Goal: Contribute content: Contribute content

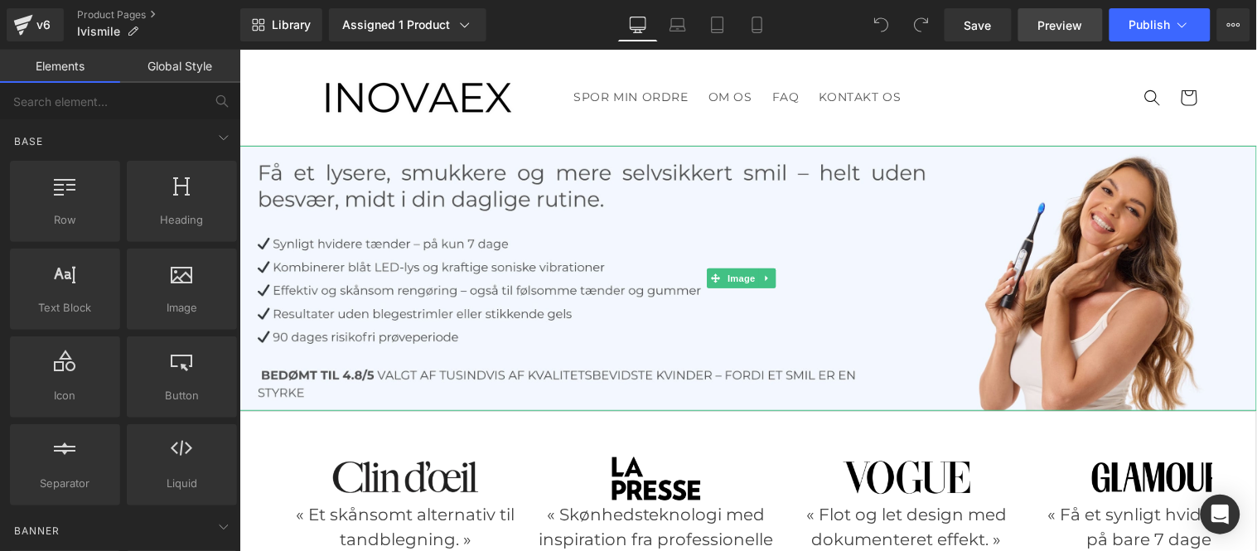
click at [642, 226] on img at bounding box center [748, 277] width 1018 height 265
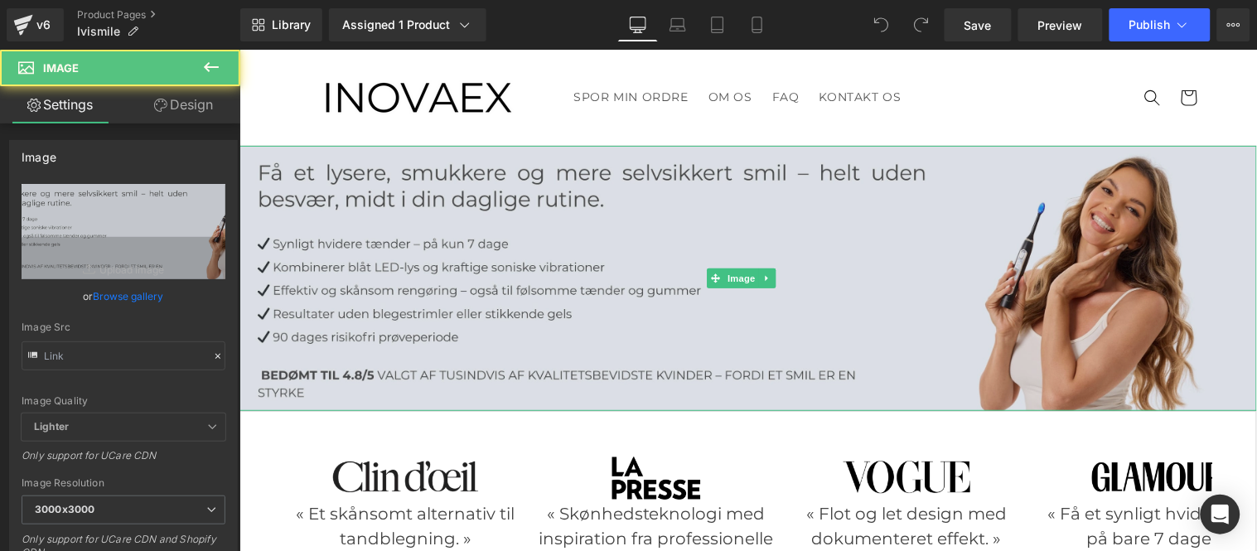
click at [559, 248] on img at bounding box center [748, 277] width 1018 height 265
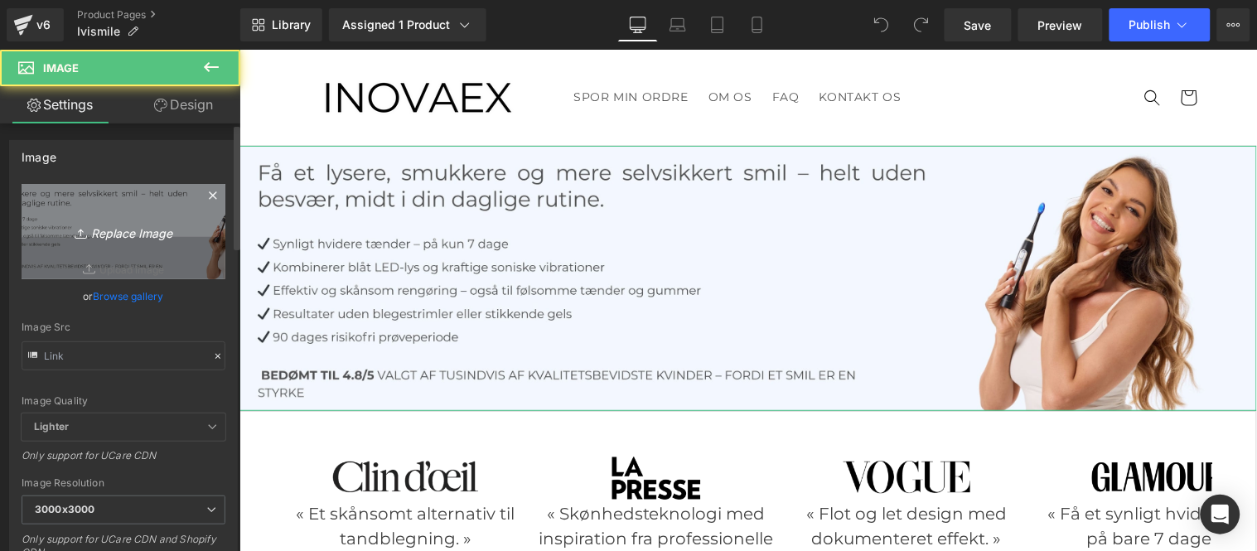
click at [131, 233] on icon "Replace Image" at bounding box center [123, 231] width 133 height 21
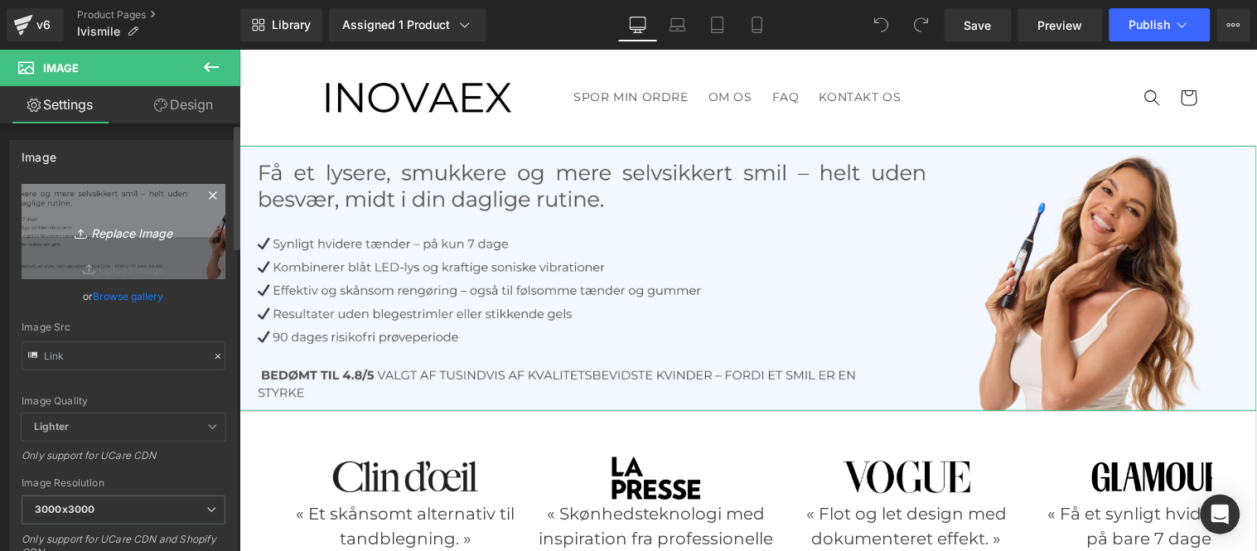
type input "C:\fakepath\Ovaia 1 (DANOIS).jpg"
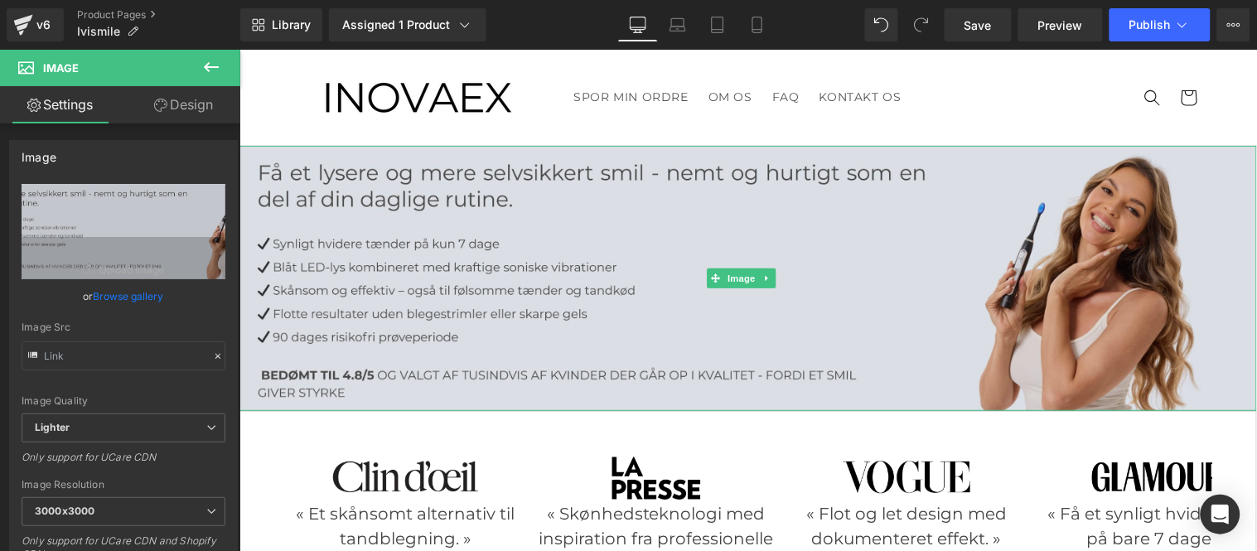
drag, startPoint x: 495, startPoint y: 292, endPoint x: 484, endPoint y: 285, distance: 12.6
click at [495, 292] on img at bounding box center [748, 277] width 1018 height 265
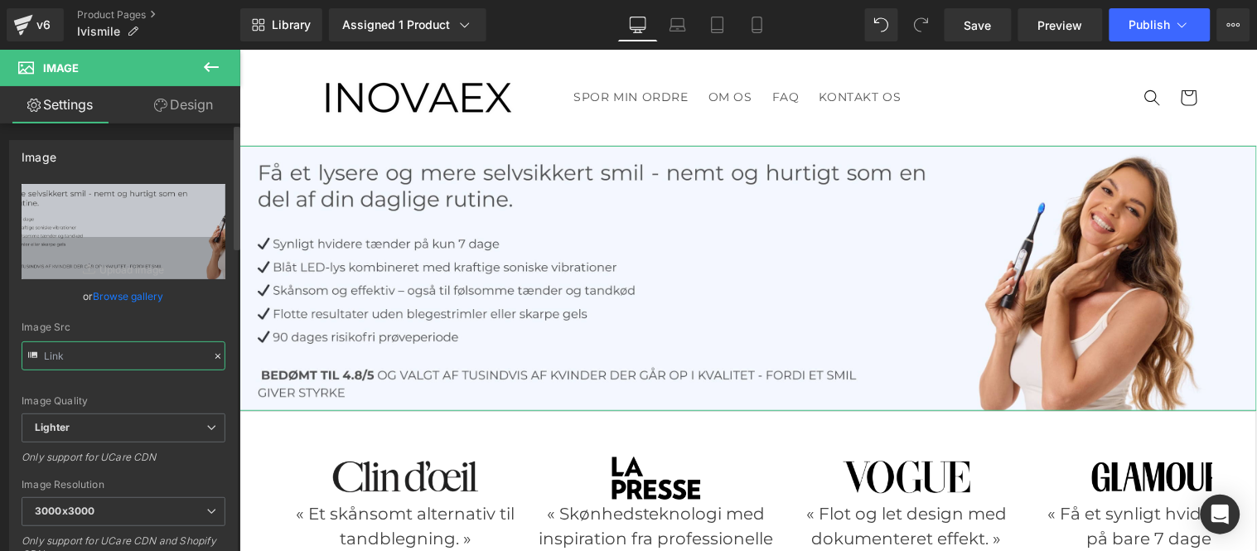
click at [121, 351] on input "text" at bounding box center [124, 355] width 204 height 29
type input "[URL][DOMAIN_NAME]"
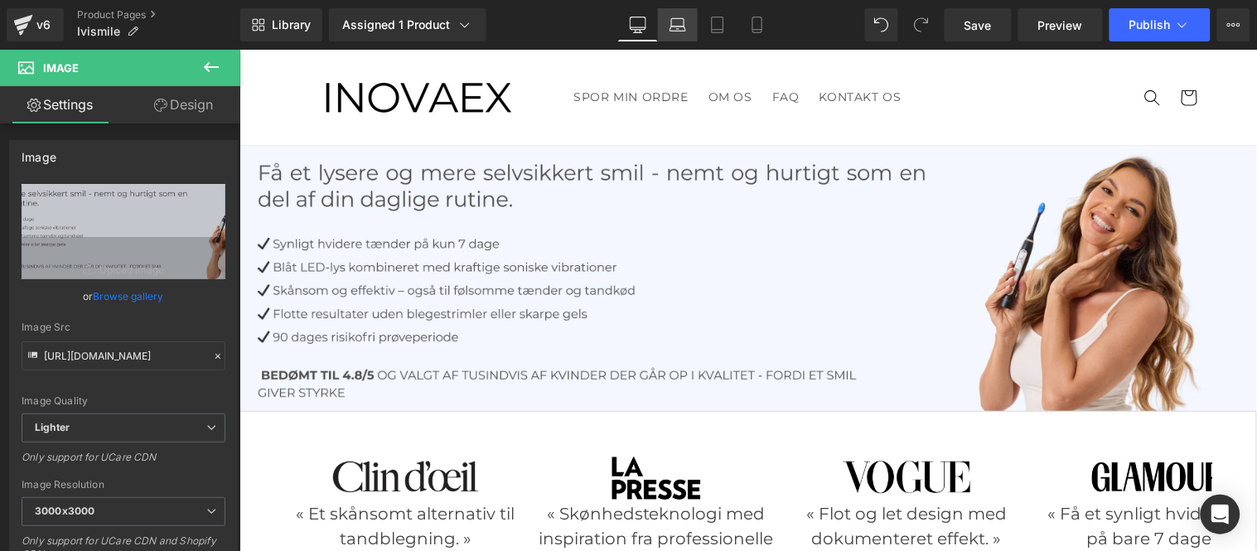
click at [676, 22] on icon at bounding box center [678, 25] width 17 height 17
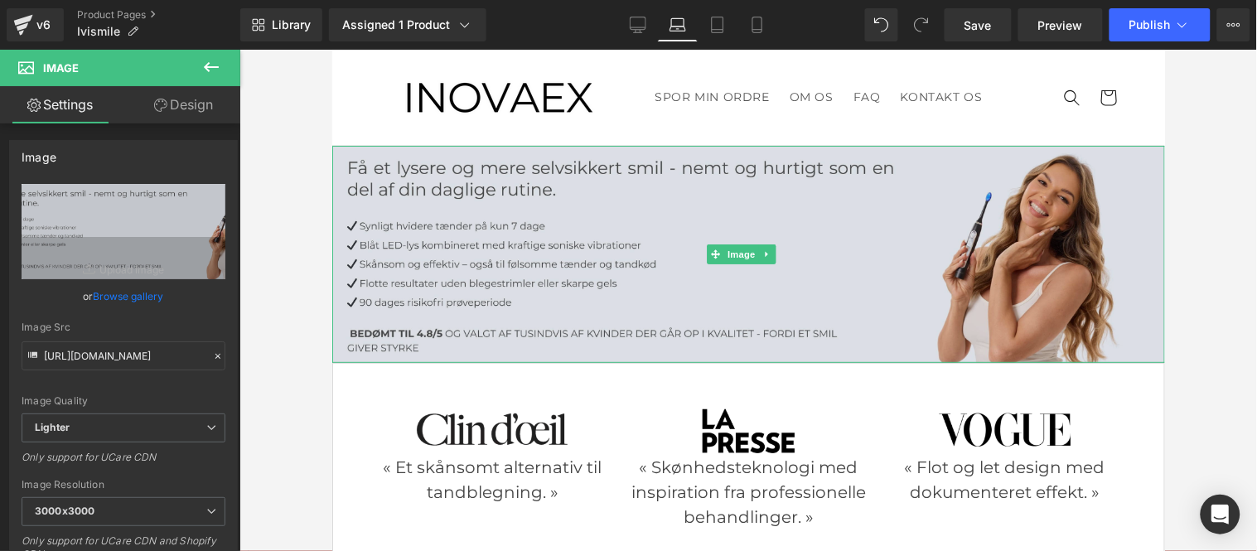
click at [521, 241] on img at bounding box center [747, 253] width 833 height 217
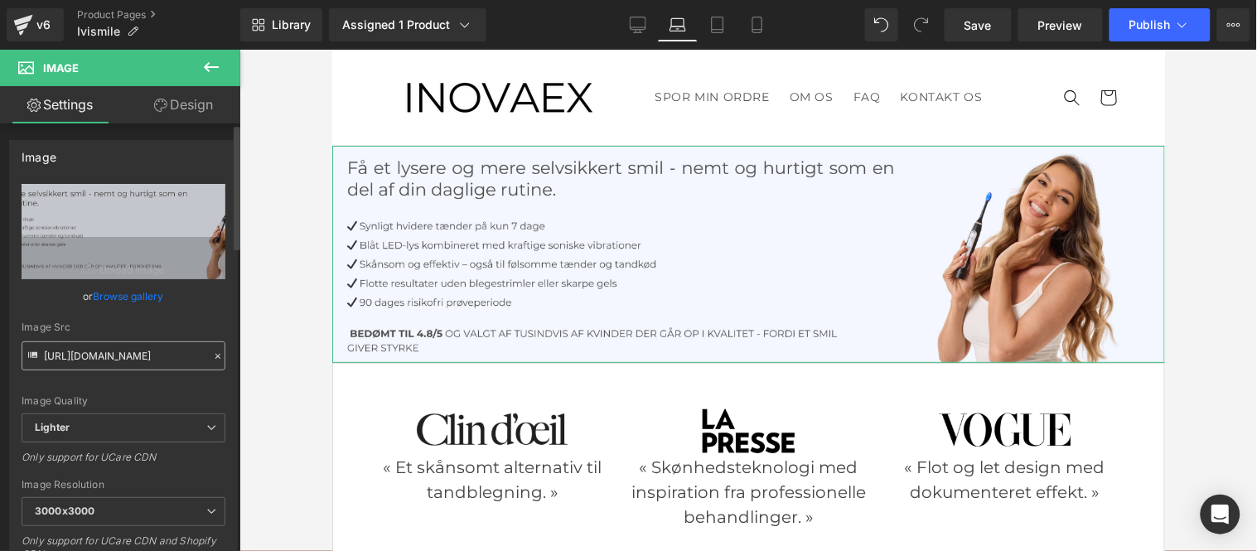
click at [106, 361] on input "[URL][DOMAIN_NAME]" at bounding box center [124, 355] width 204 height 29
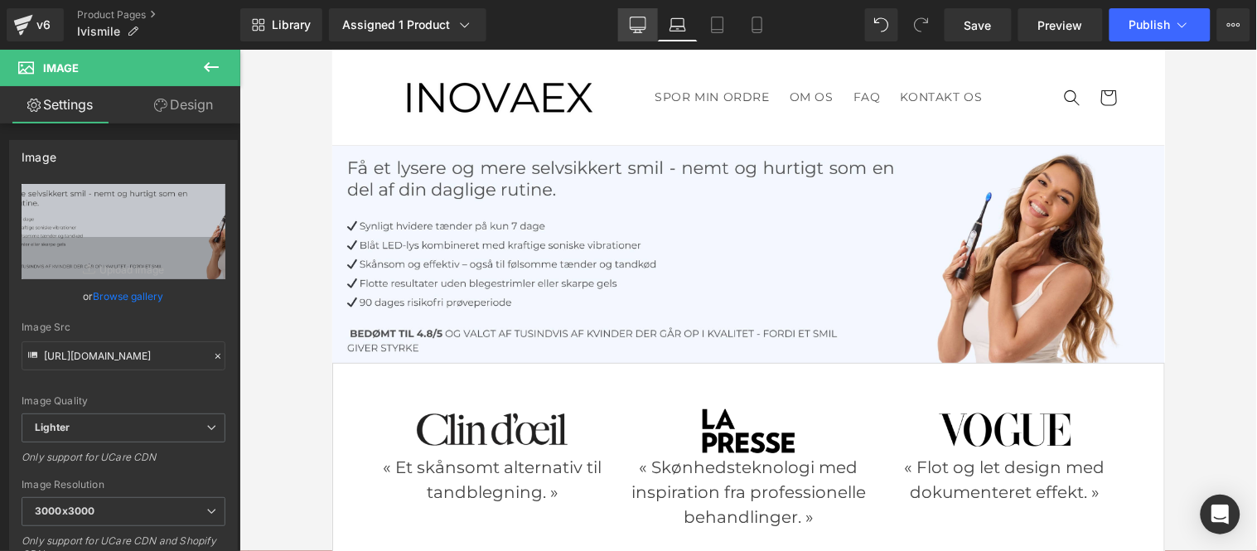
drag, startPoint x: 636, startPoint y: 30, endPoint x: 344, endPoint y: 43, distance: 292.0
click at [636, 30] on icon at bounding box center [638, 25] width 17 height 17
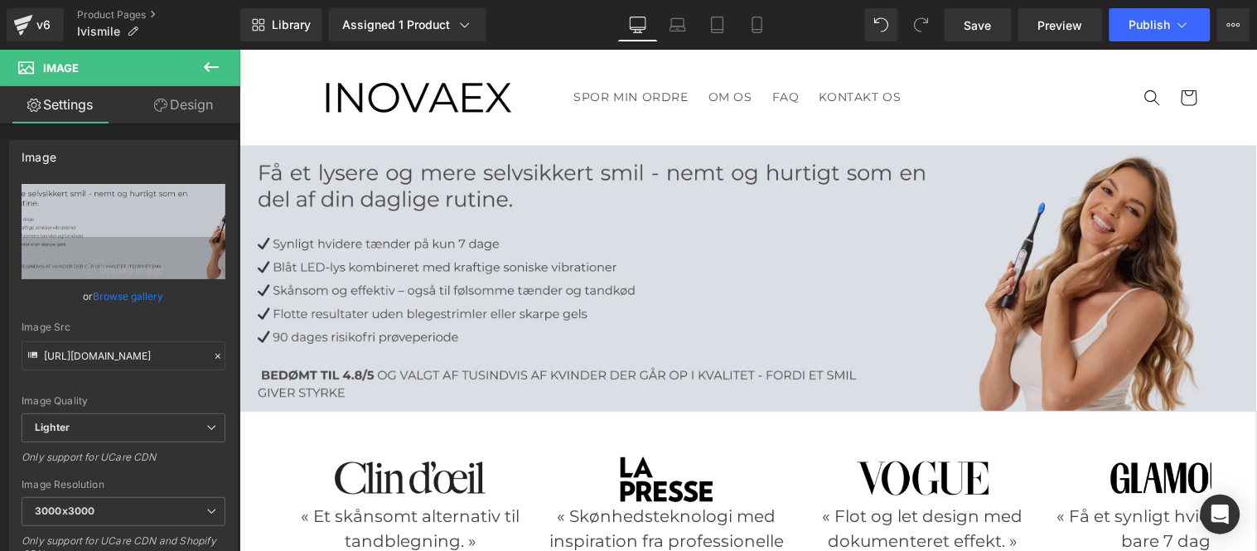
scroll to position [0, 0]
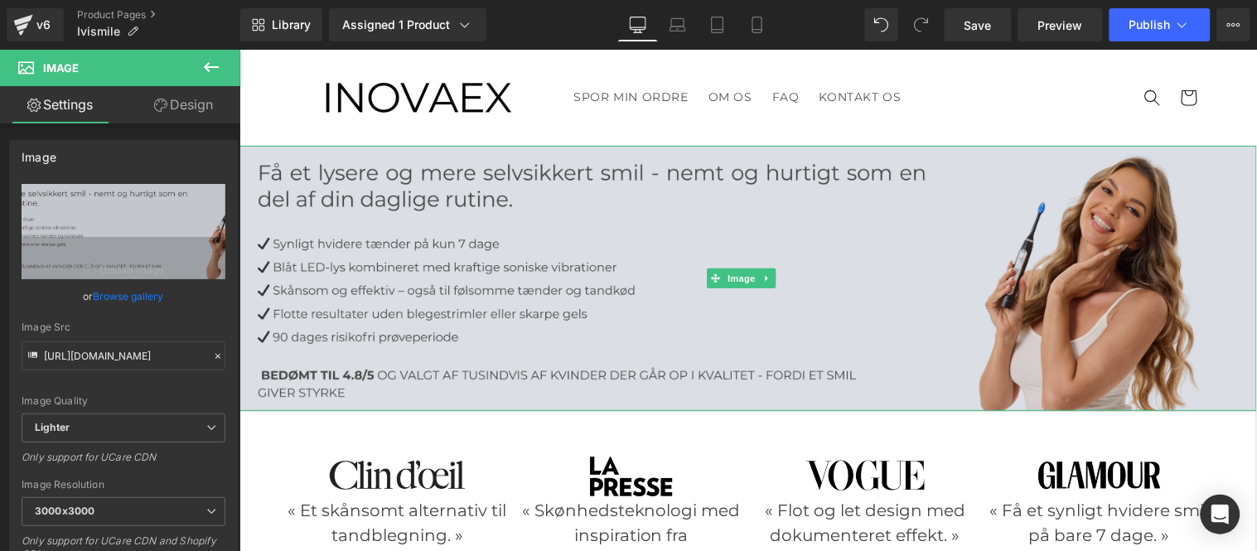
click at [506, 283] on img at bounding box center [748, 277] width 1018 height 265
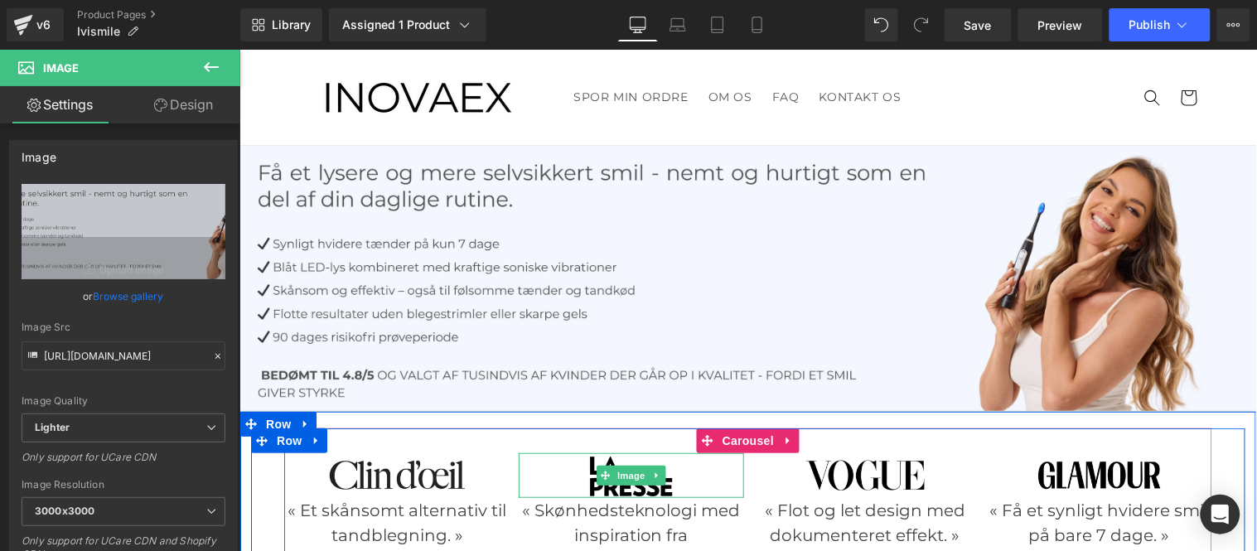
click at [694, 456] on img at bounding box center [631, 475] width 226 height 46
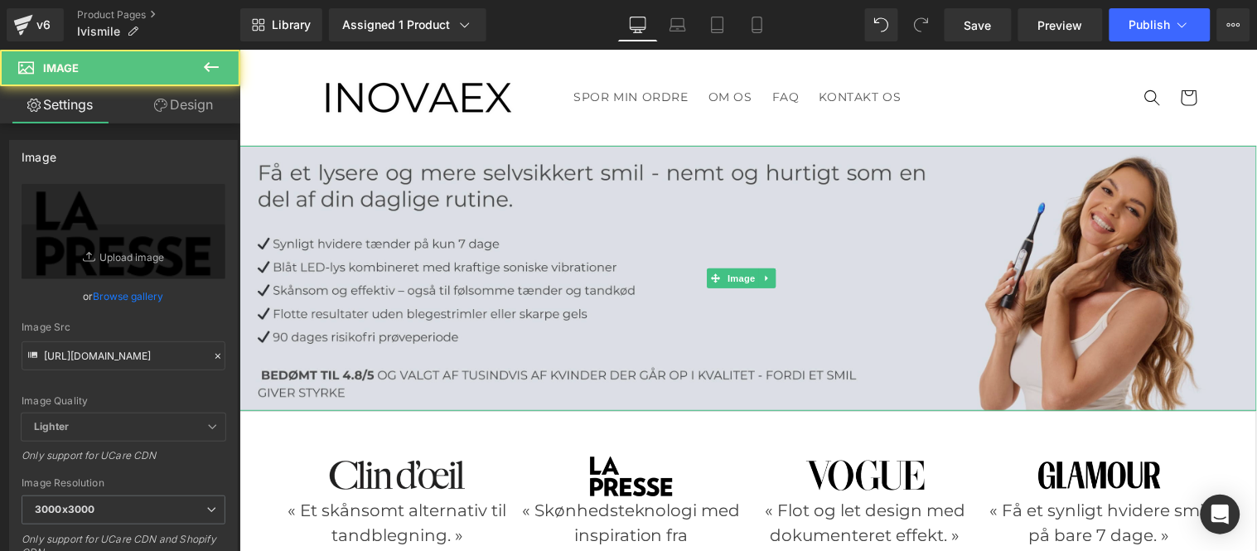
click at [640, 246] on img at bounding box center [748, 277] width 1018 height 265
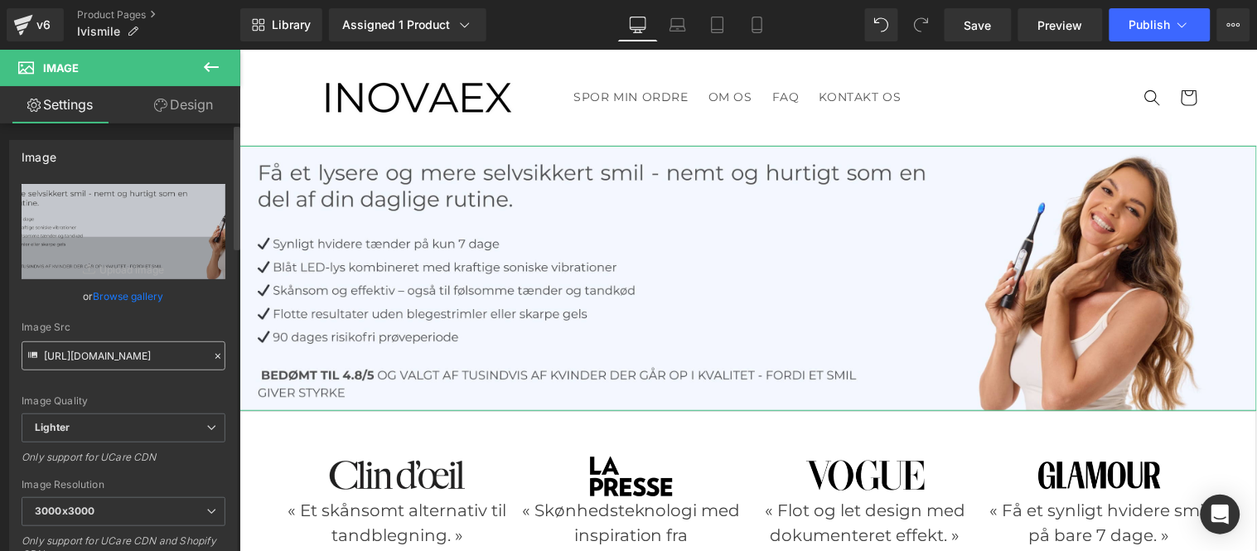
click at [131, 368] on input "[URL][DOMAIN_NAME]" at bounding box center [124, 355] width 204 height 29
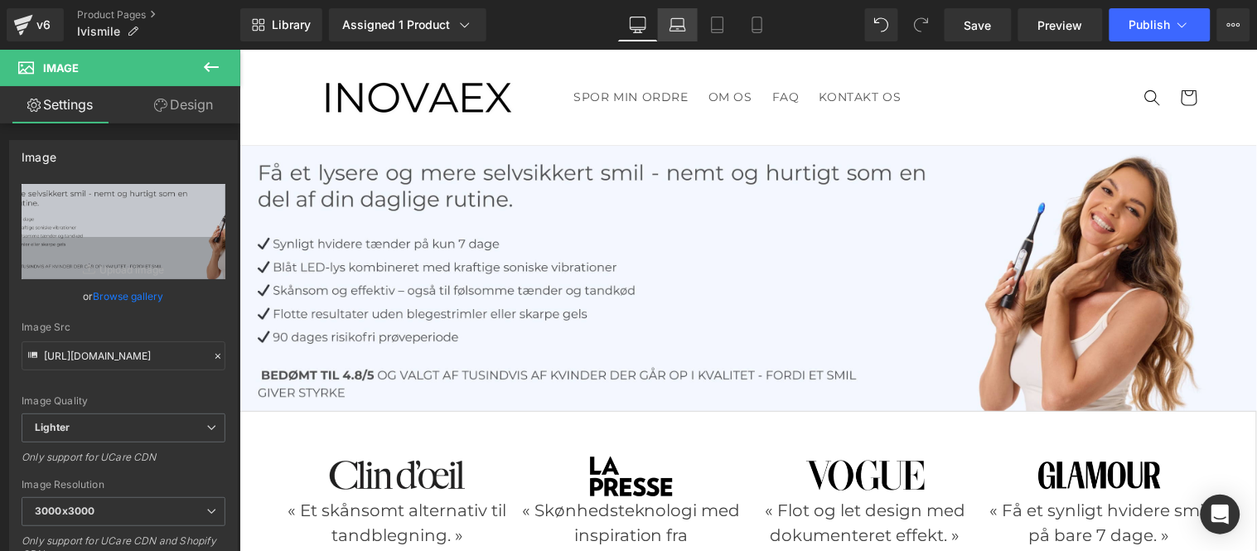
click at [680, 17] on icon at bounding box center [678, 25] width 17 height 17
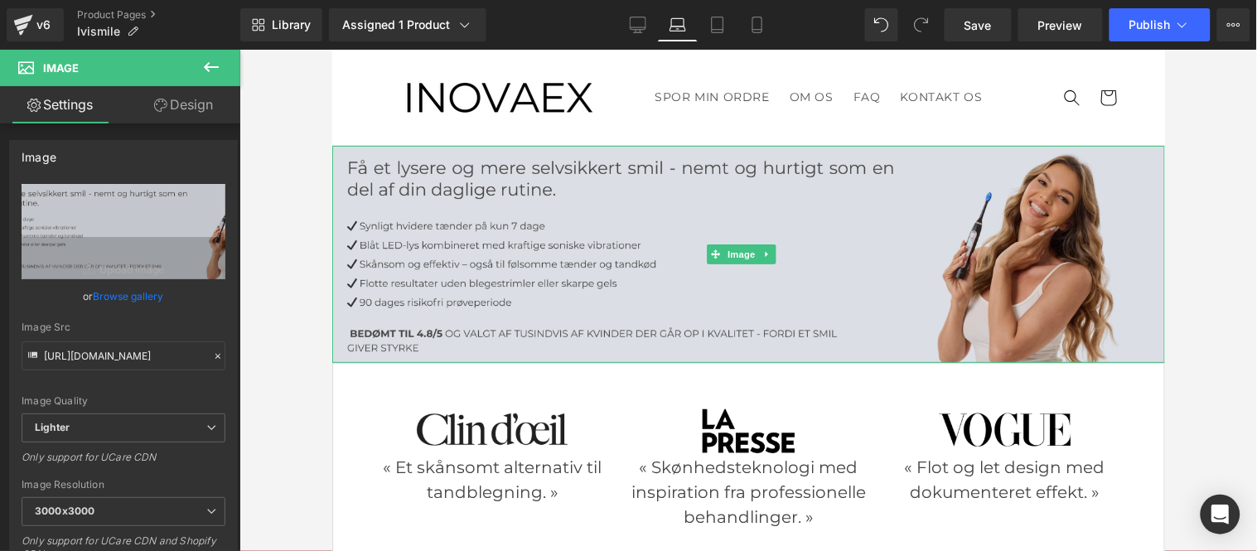
click at [542, 251] on img at bounding box center [747, 253] width 833 height 217
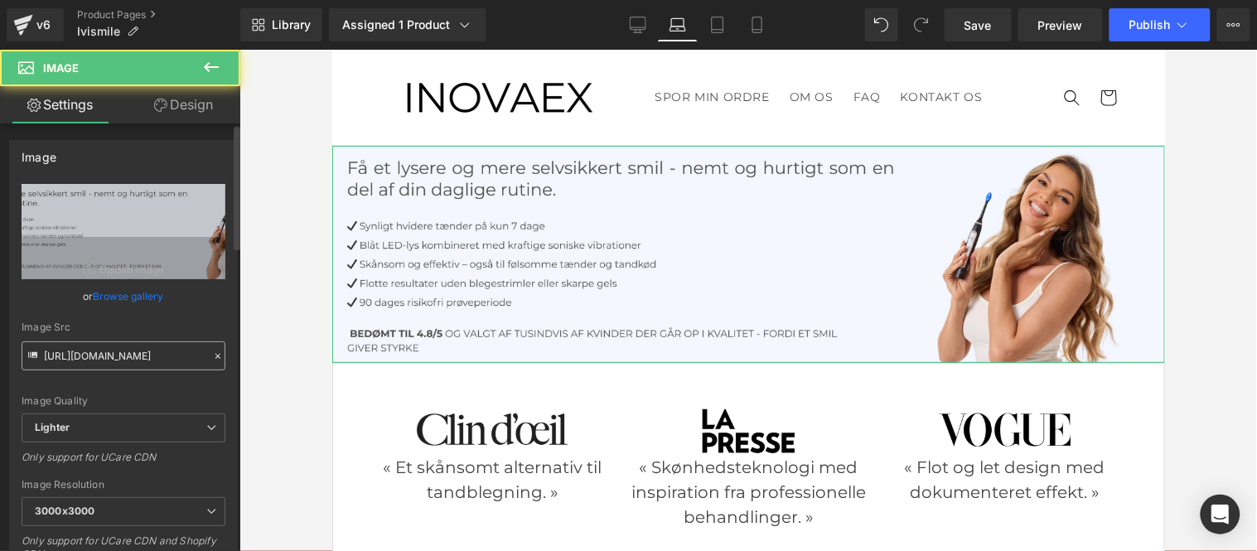
click at [124, 351] on input "[URL][DOMAIN_NAME]" at bounding box center [124, 355] width 204 height 29
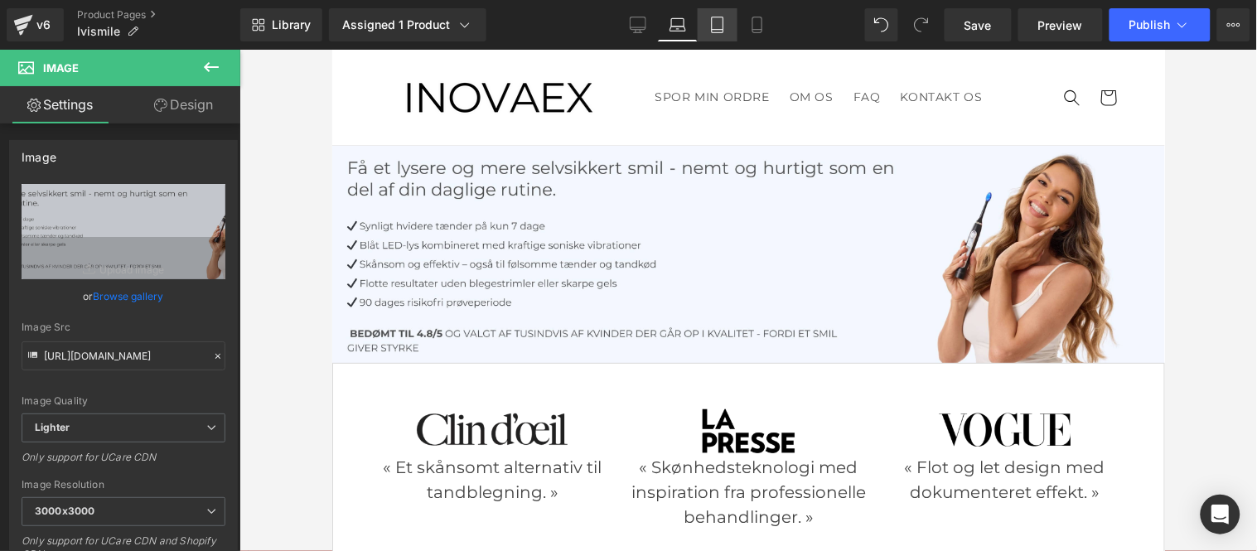
click at [712, 19] on icon at bounding box center [718, 25] width 12 height 16
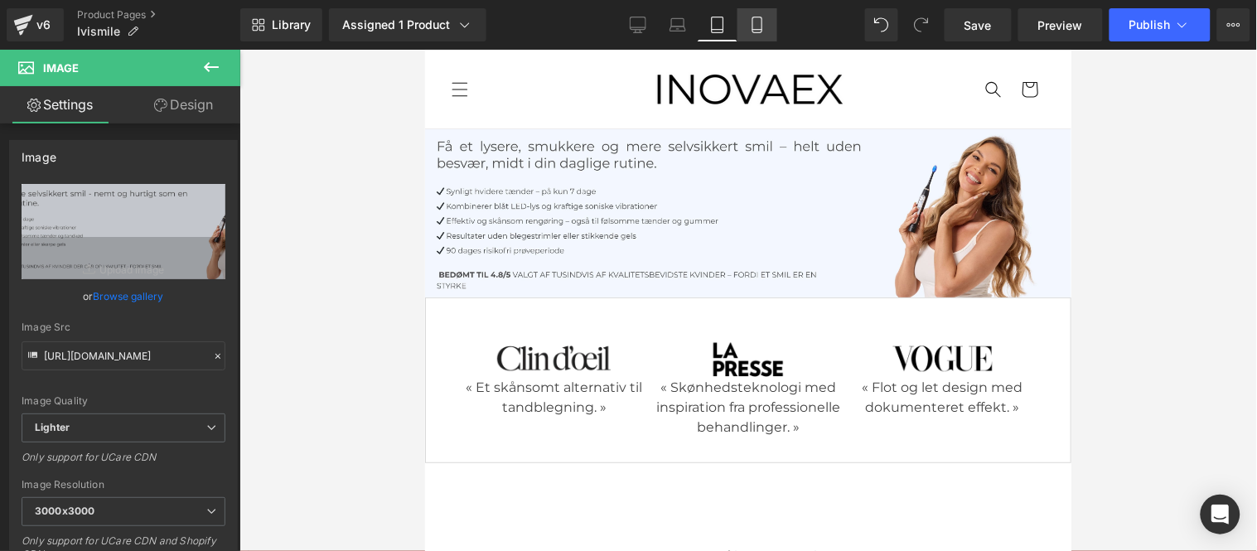
drag, startPoint x: 765, startPoint y: 22, endPoint x: 122, endPoint y: 157, distance: 657.3
click at [765, 22] on link "Mobile" at bounding box center [758, 24] width 40 height 33
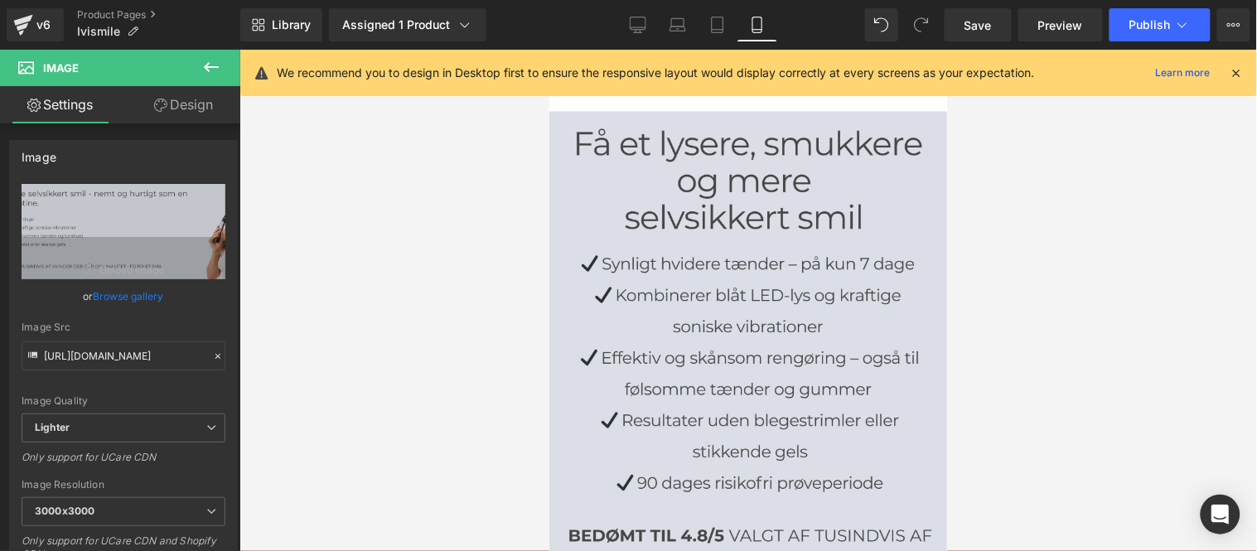
click at [731, 303] on img at bounding box center [748, 509] width 398 height 796
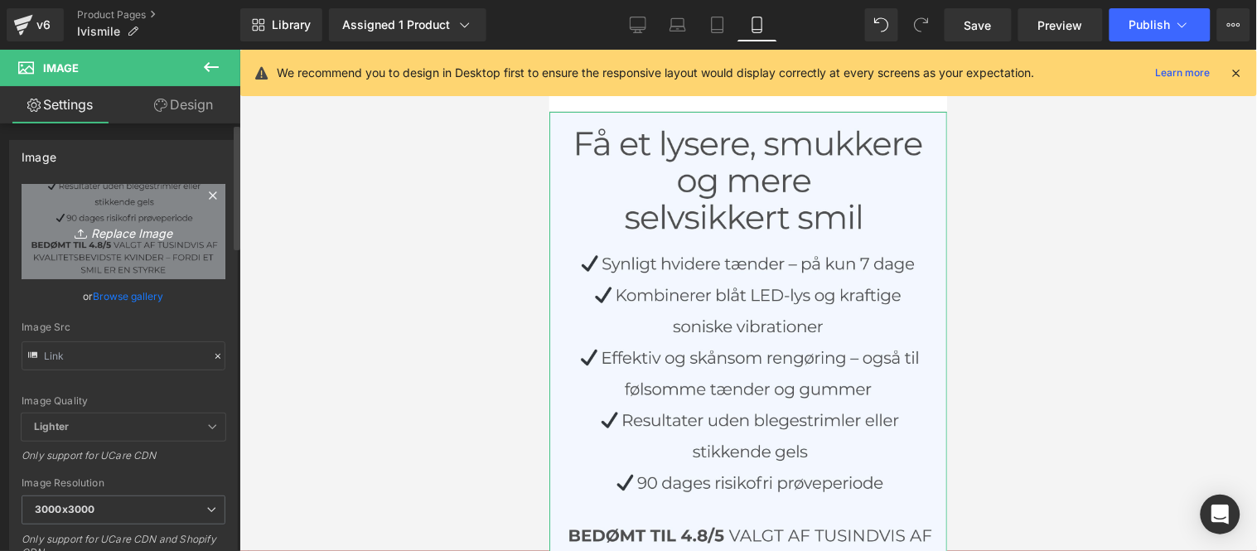
click at [109, 227] on icon "Replace Image" at bounding box center [123, 231] width 133 height 21
type input "C:\fakepath\(DANOIS.jpg"
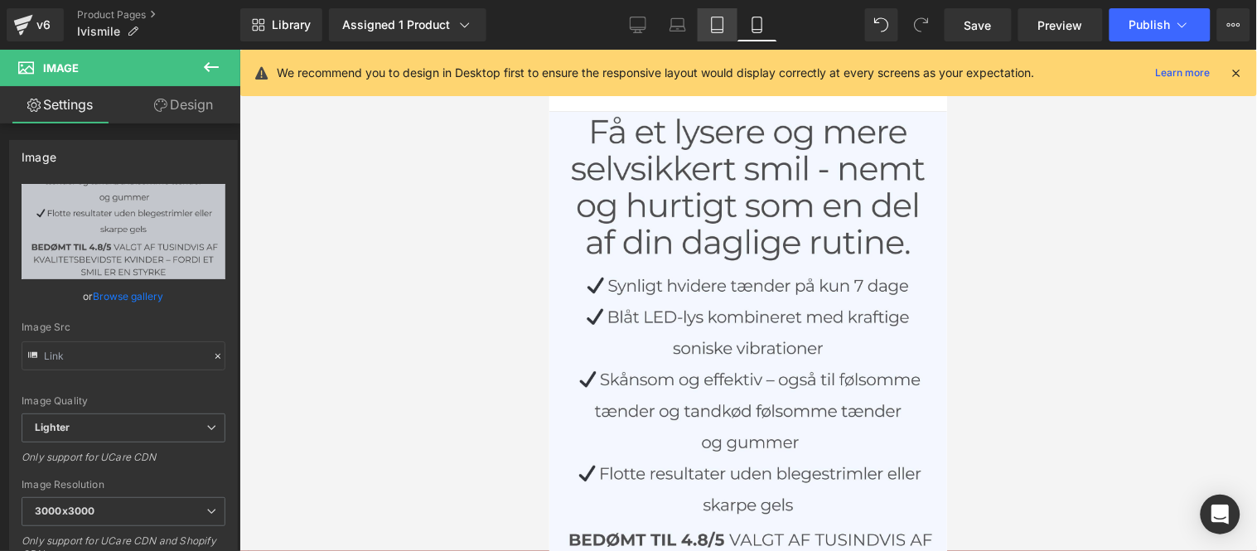
drag, startPoint x: 267, startPoint y: 186, endPoint x: 716, endPoint y: 27, distance: 476.2
click at [716, 27] on icon at bounding box center [717, 25] width 17 height 17
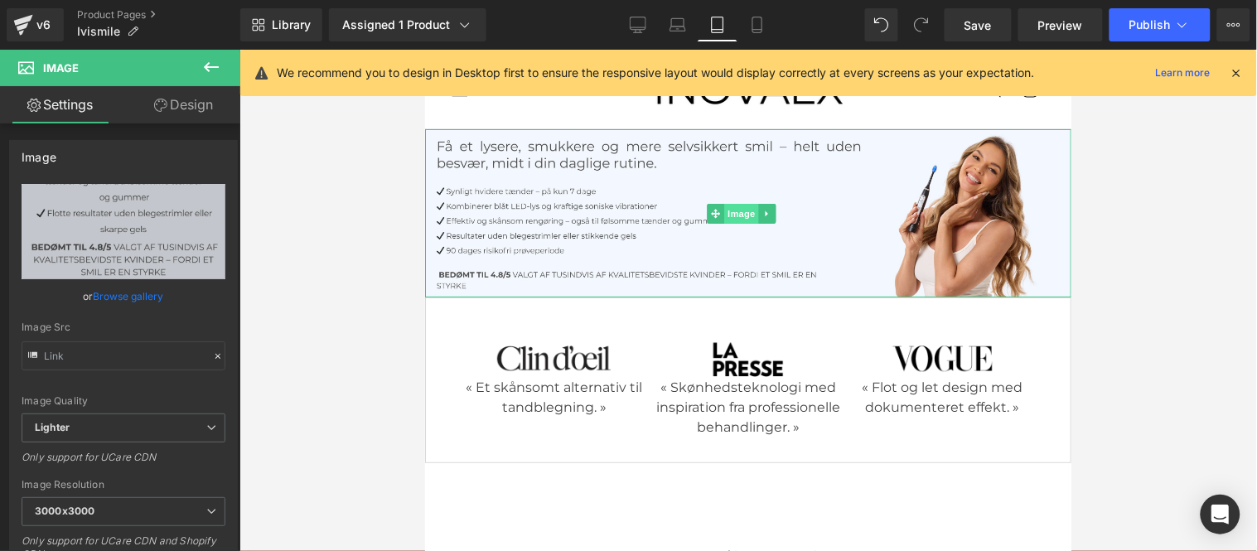
click at [728, 212] on span "Image" at bounding box center [740, 213] width 35 height 20
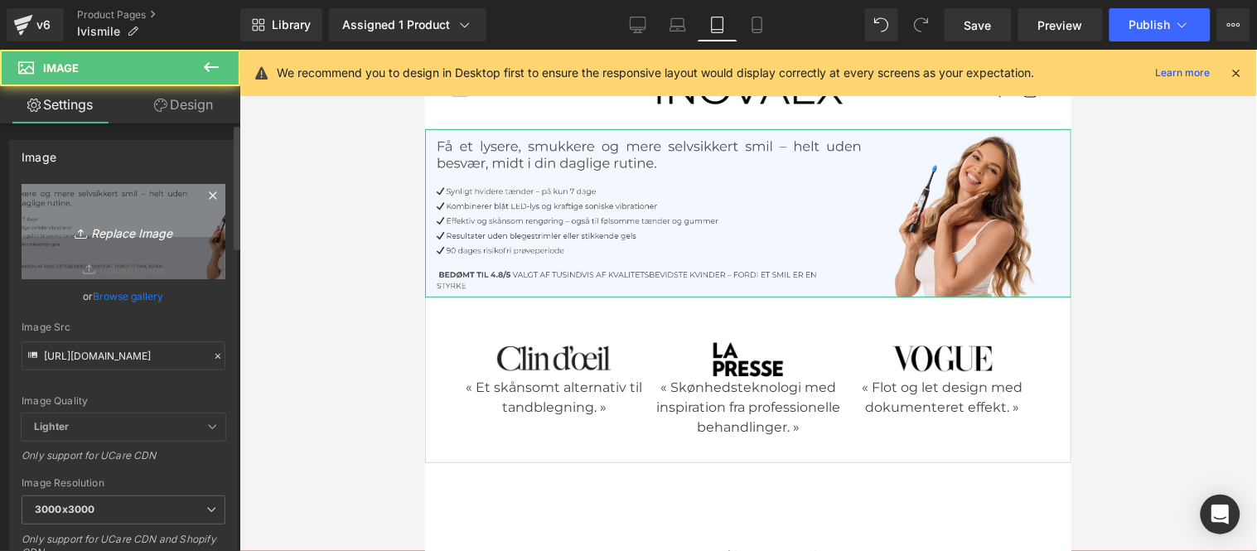
click at [109, 237] on icon "Replace Image" at bounding box center [123, 231] width 133 height 21
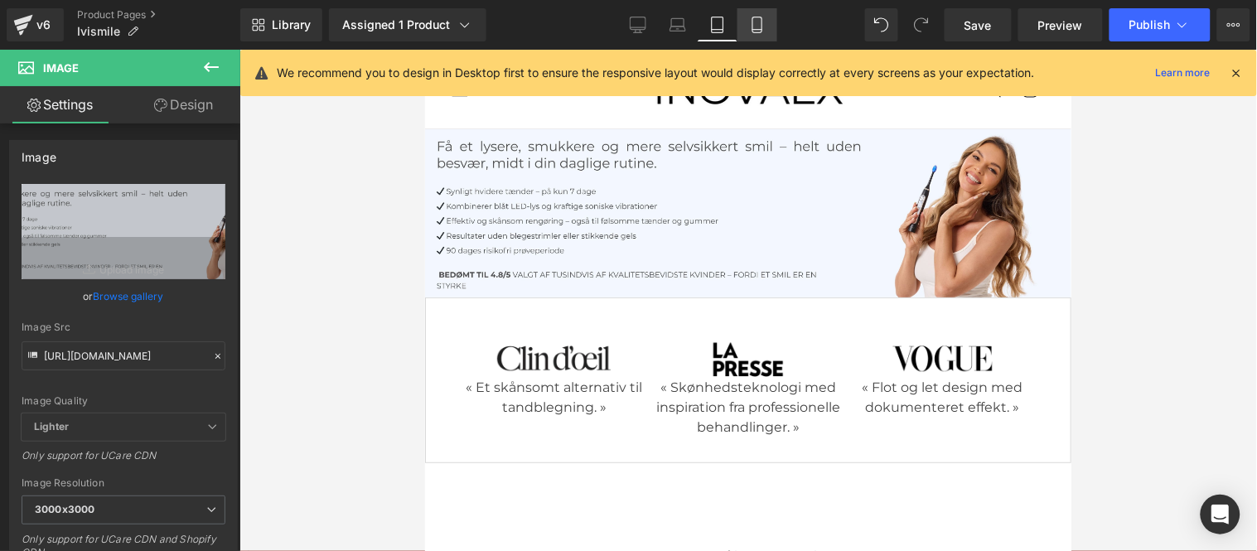
drag, startPoint x: 759, startPoint y: 27, endPoint x: 164, endPoint y: 164, distance: 610.7
click at [759, 27] on icon at bounding box center [757, 25] width 17 height 17
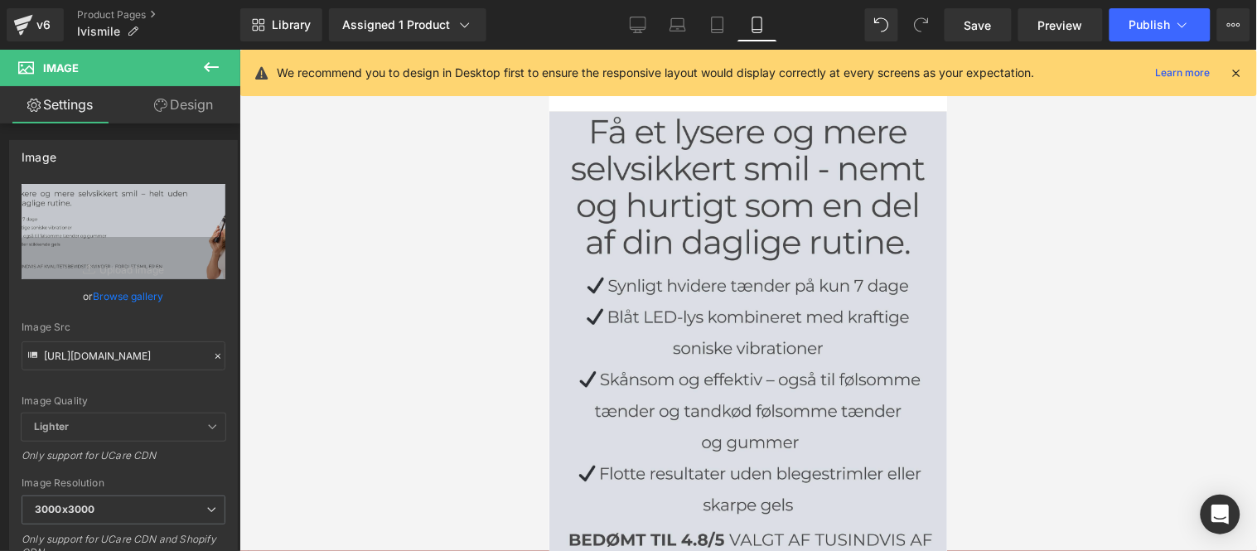
click at [717, 238] on img at bounding box center [748, 509] width 398 height 796
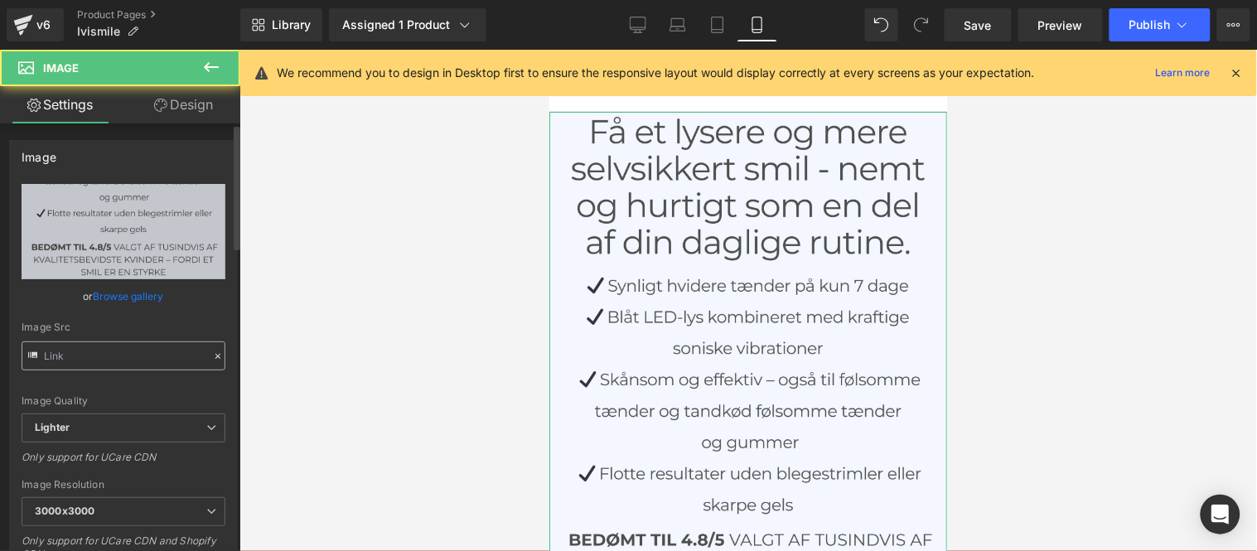
click at [123, 368] on input "text" at bounding box center [124, 355] width 204 height 29
type input "[URL][DOMAIN_NAME]"
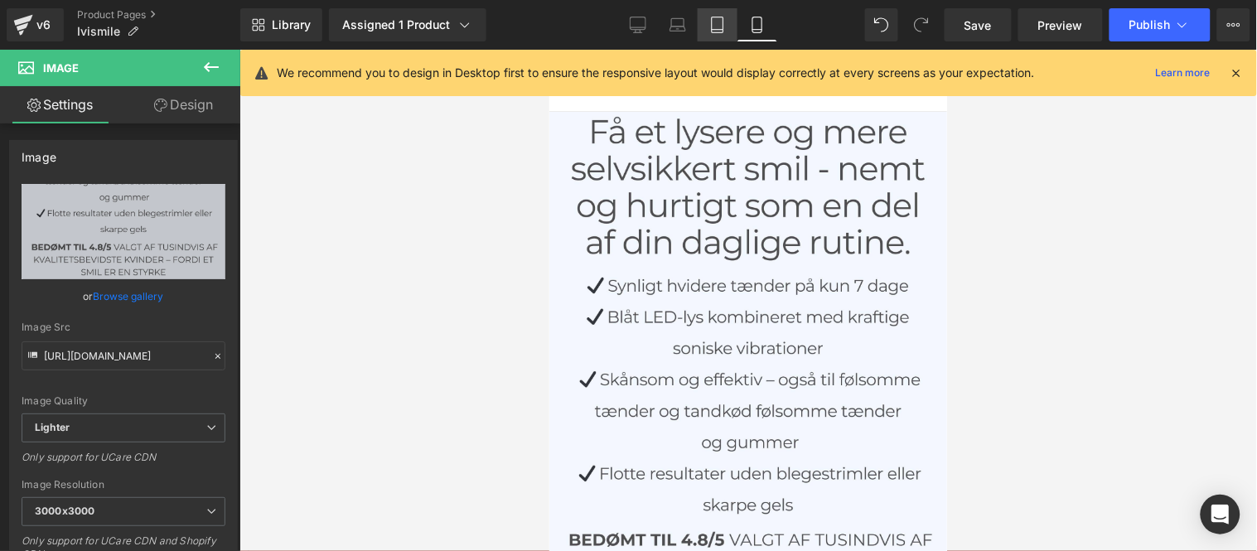
click at [718, 21] on icon at bounding box center [717, 25] width 17 height 17
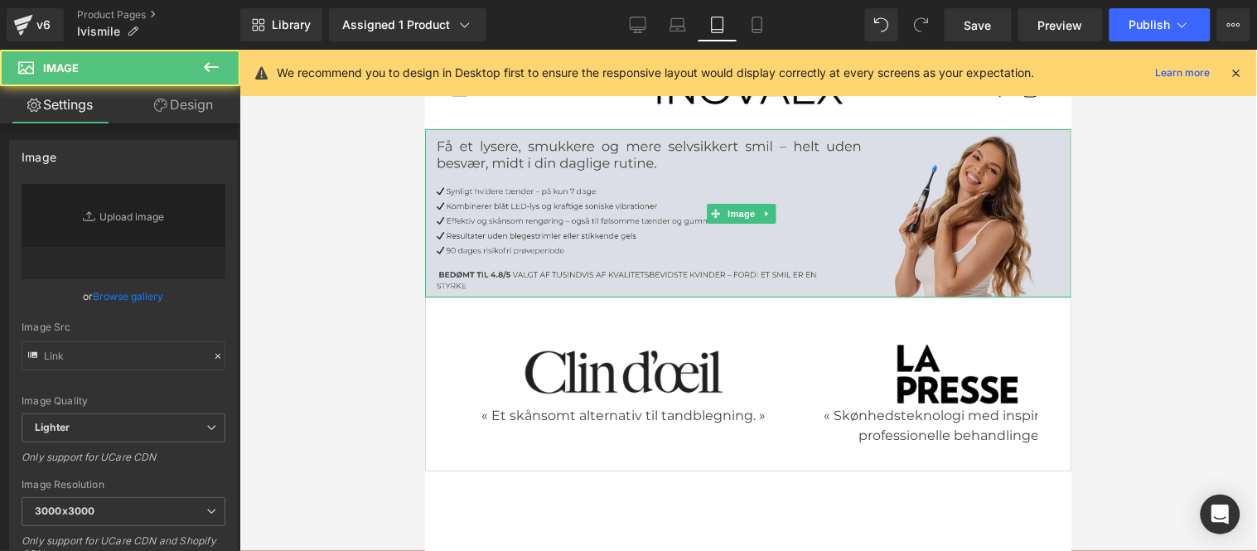
click at [708, 218] on div "Image" at bounding box center [747, 212] width 646 height 168
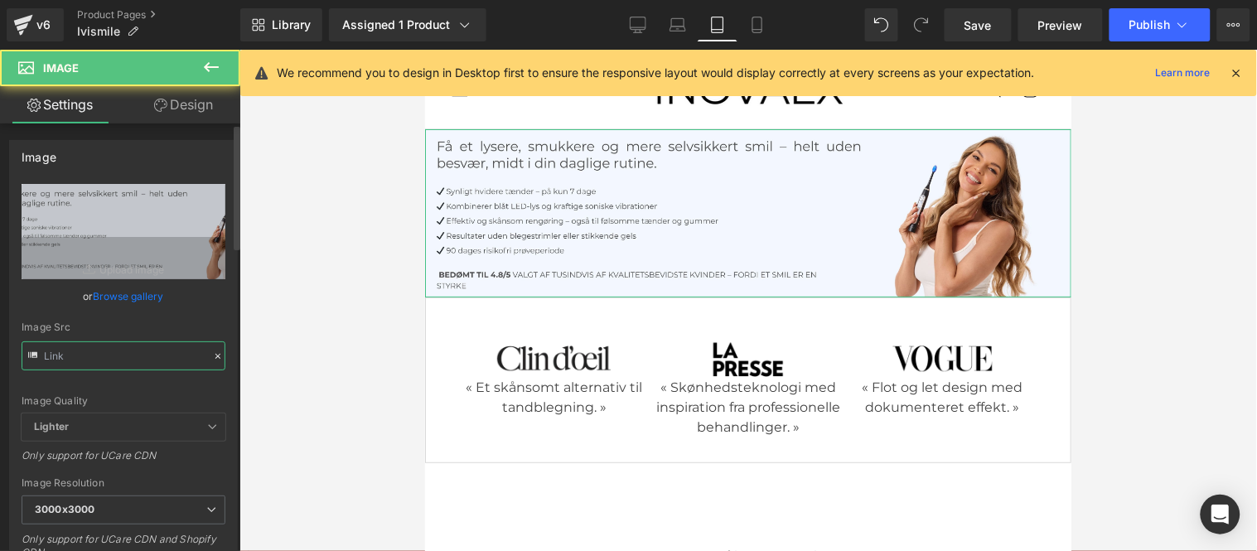
click at [119, 366] on input "text" at bounding box center [124, 355] width 204 height 29
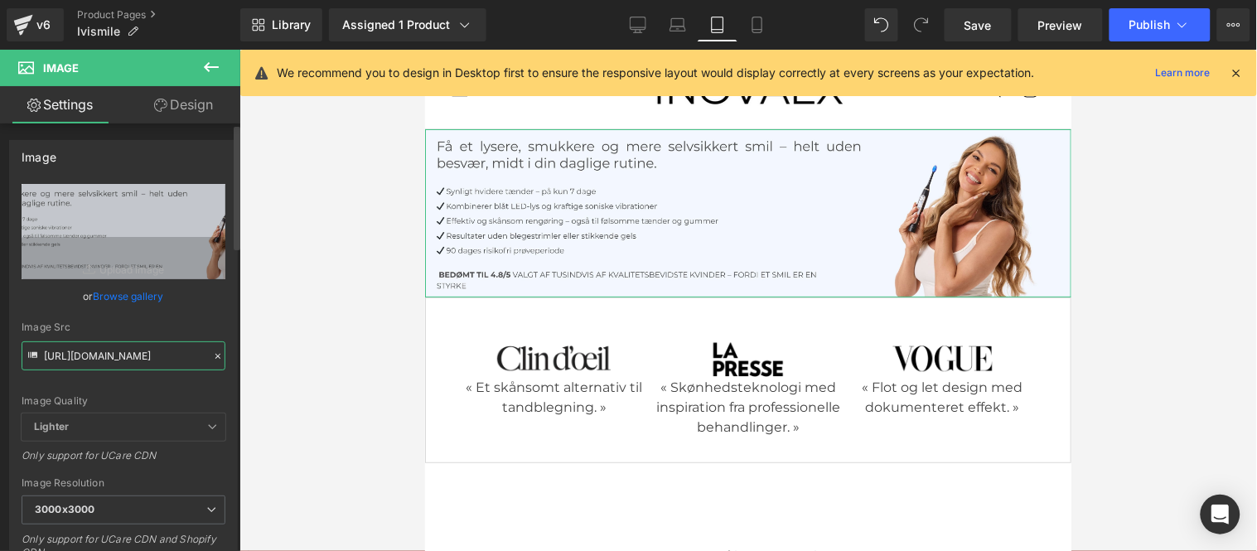
paste input "[DOMAIN_NAME][URL]"
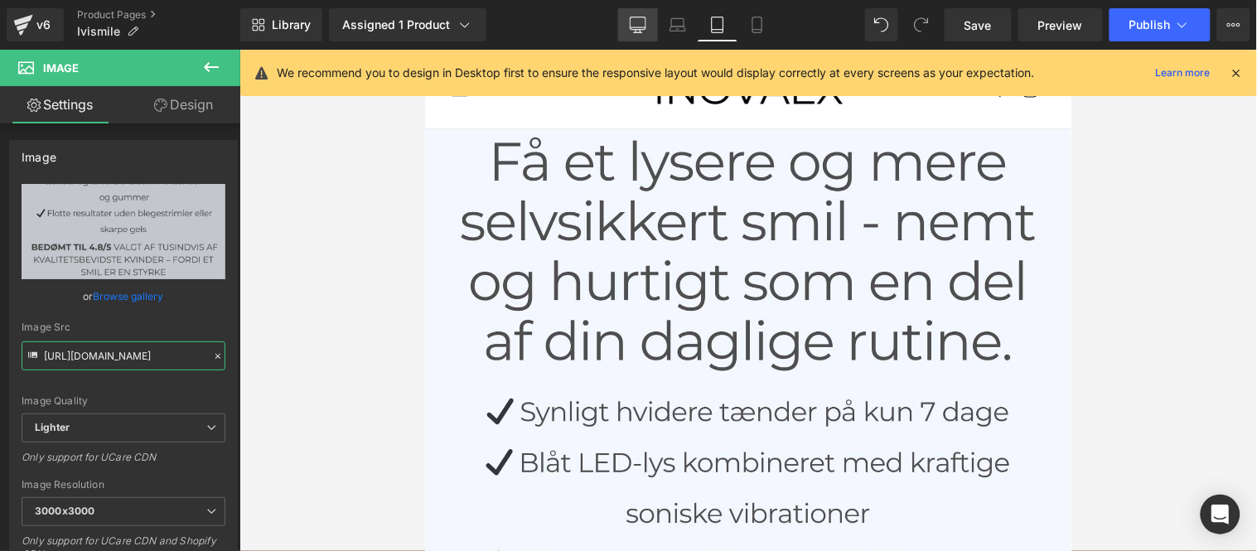
type input "[URL][DOMAIN_NAME]"
click at [644, 17] on icon at bounding box center [638, 23] width 16 height 12
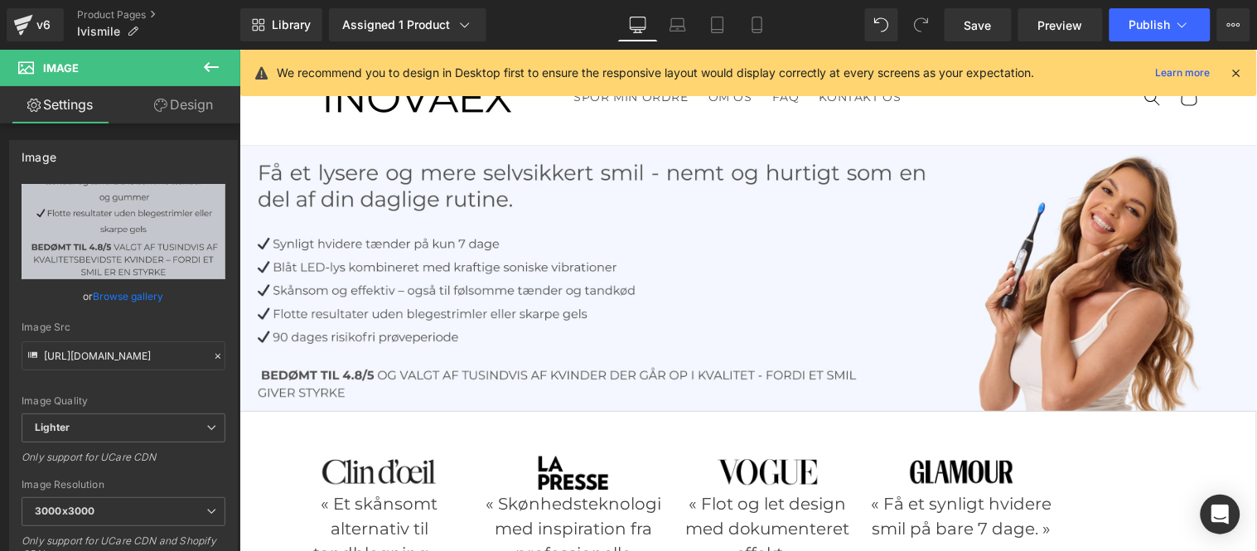
scroll to position [0, 0]
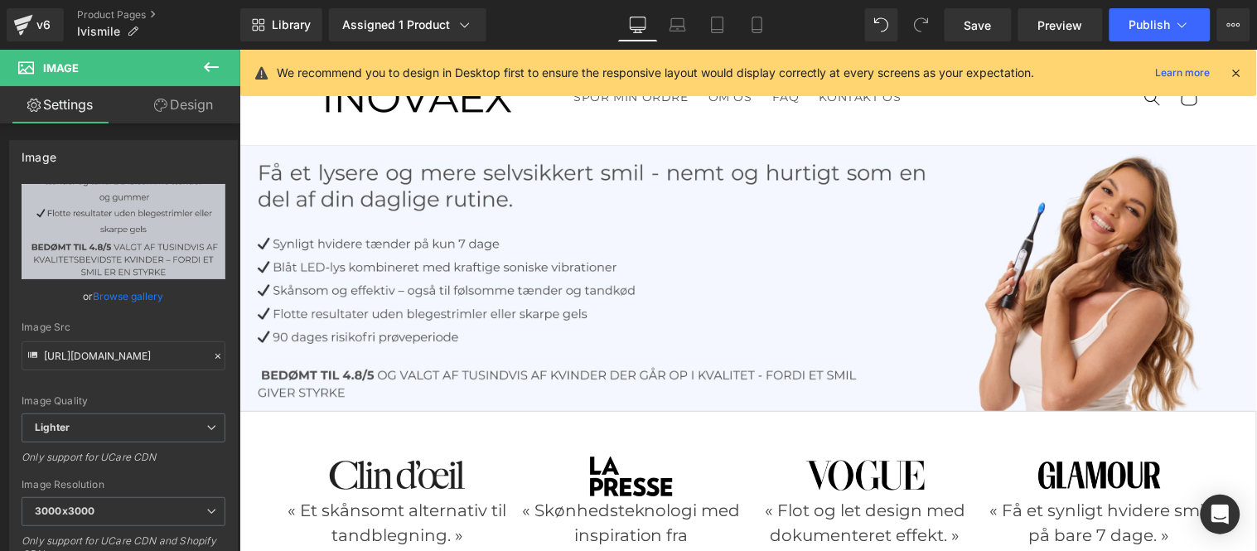
click at [1238, 73] on icon at bounding box center [1237, 72] width 15 height 15
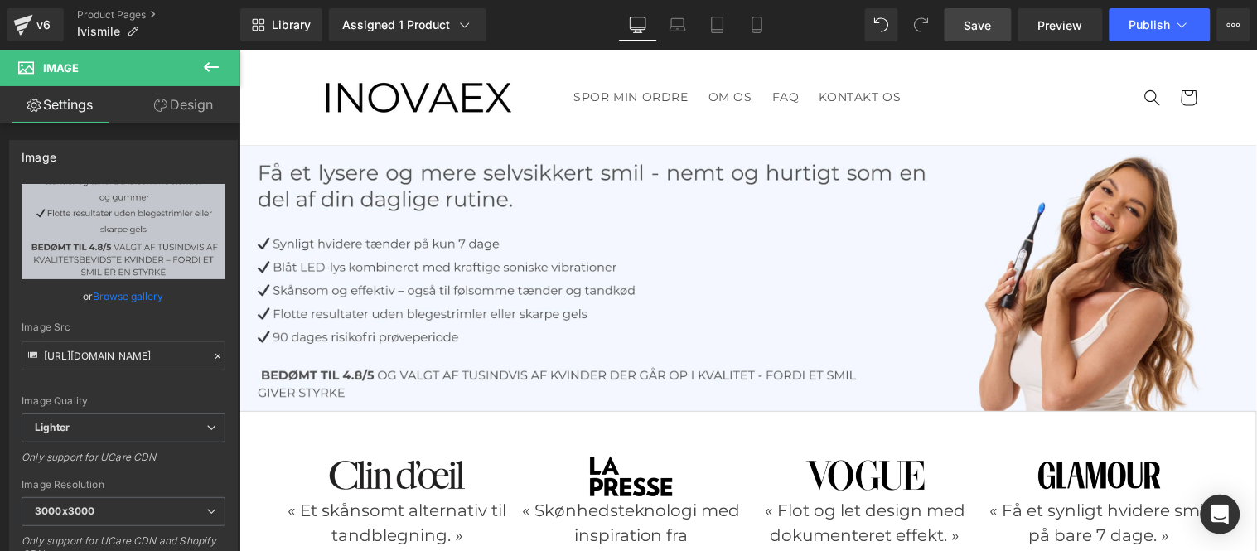
click at [984, 22] on span "Save" at bounding box center [978, 25] width 27 height 17
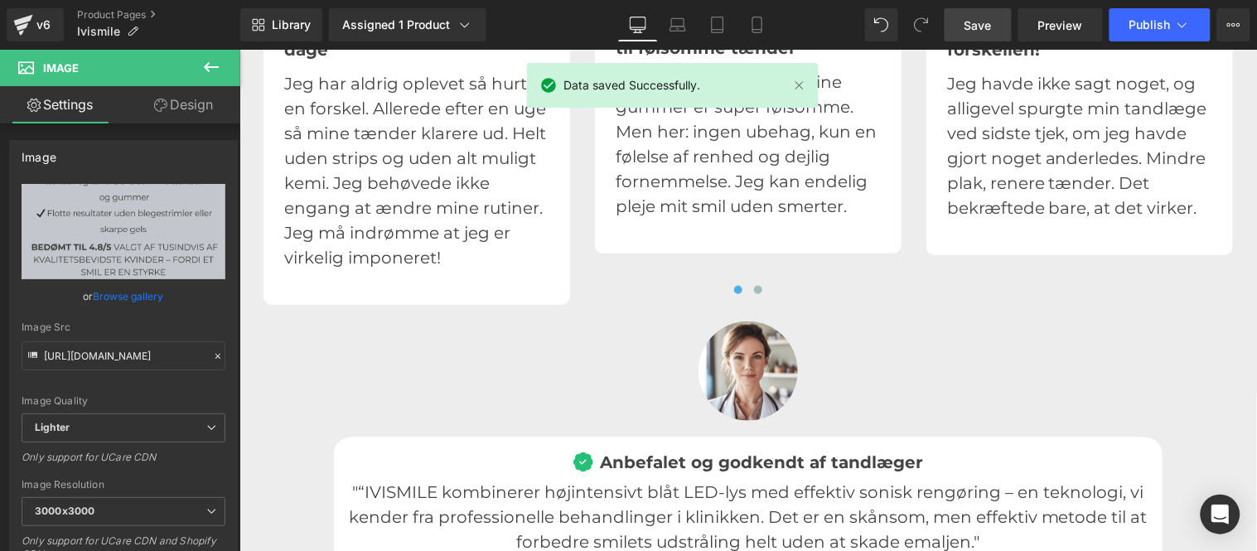
scroll to position [4879, 0]
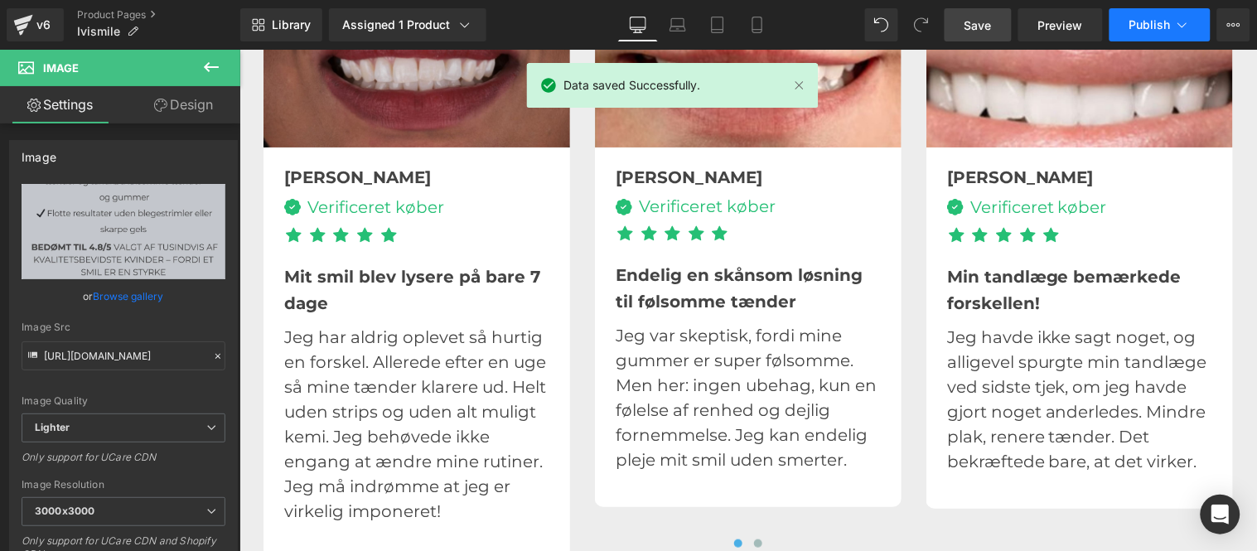
click at [1147, 23] on span "Publish" at bounding box center [1150, 24] width 41 height 13
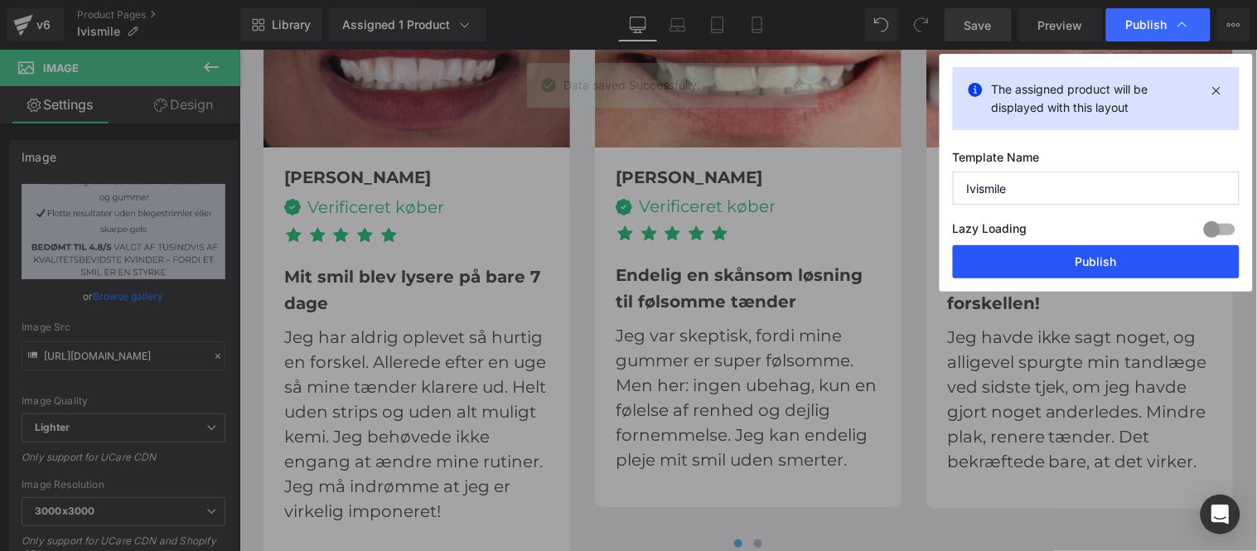
click at [1096, 263] on button "Publish" at bounding box center [1096, 261] width 287 height 33
